Goal: Transaction & Acquisition: Subscribe to service/newsletter

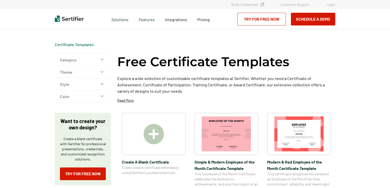
scroll to position [77, 0]
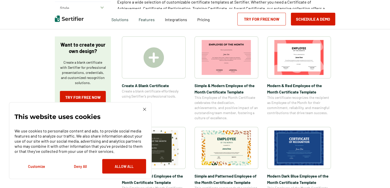
click at [145, 109] on img at bounding box center [144, 109] width 3 height 3
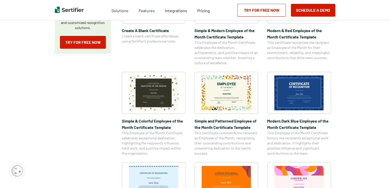
scroll to position [77, 0]
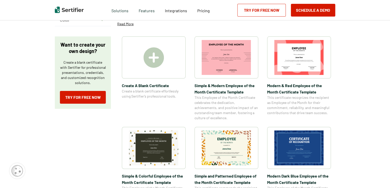
click at [156, 62] on img at bounding box center [154, 57] width 20 height 20
